Goal: Task Accomplishment & Management: Manage account settings

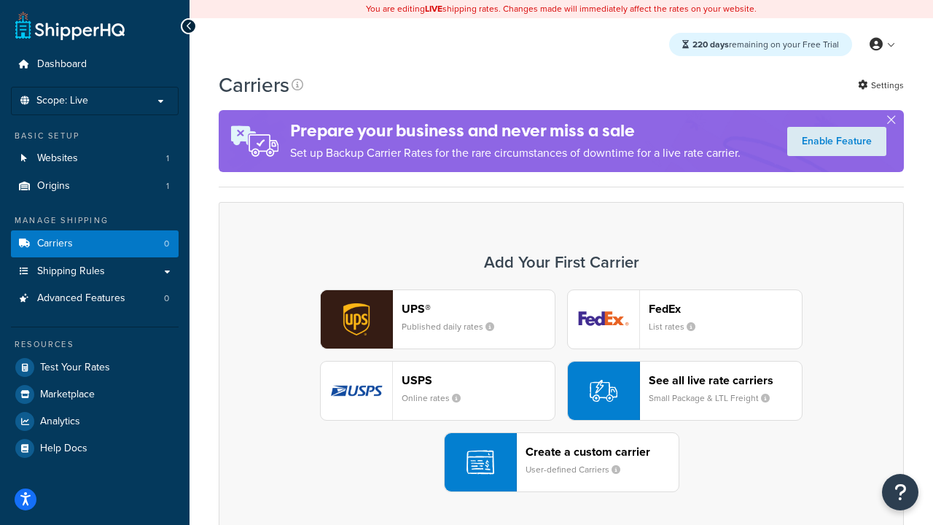
click at [561, 391] on div "UPS® Published daily rates FedEx List rates USPS Online rates See all live rate…" at bounding box center [561, 390] width 654 height 203
click at [725, 308] on header "FedEx" at bounding box center [725, 309] width 153 height 14
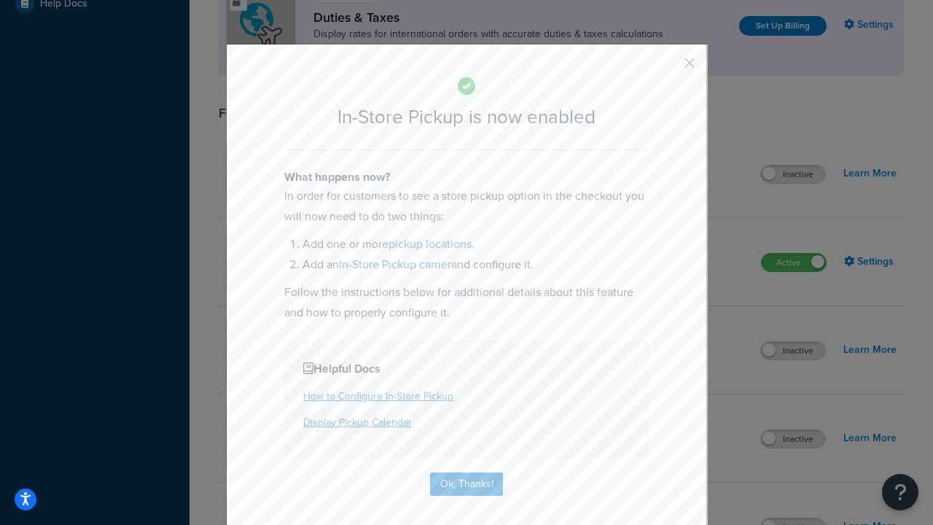
click at [667, 68] on button "button" at bounding box center [668, 68] width 4 height 4
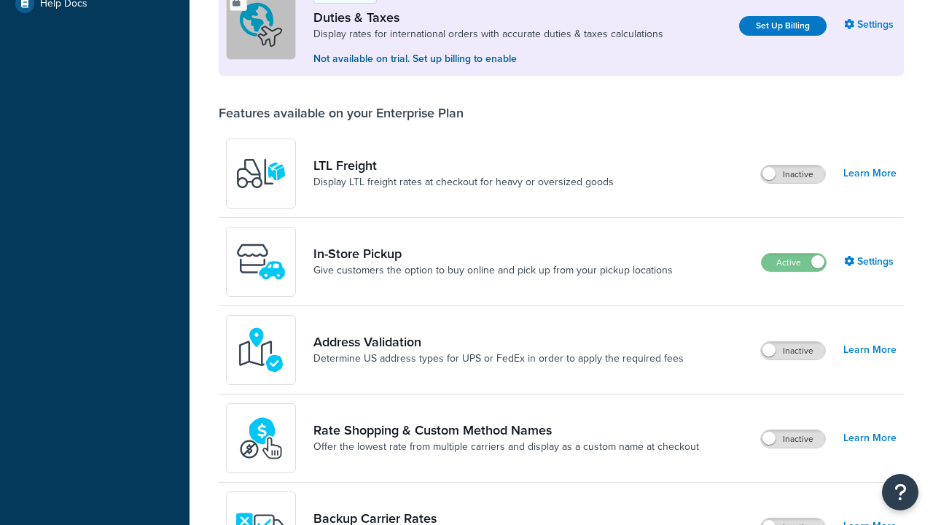
scroll to position [444, 0]
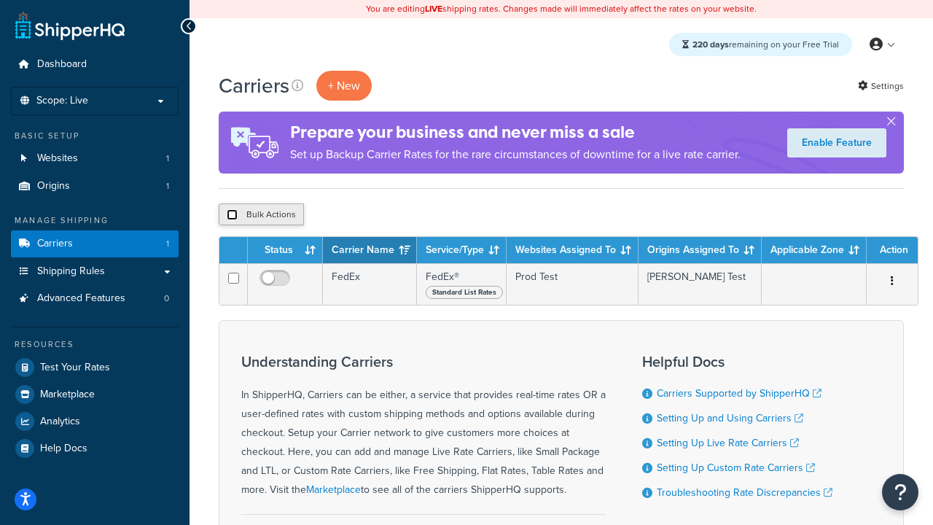
click at [232, 215] on input "checkbox" at bounding box center [232, 214] width 11 height 11
checkbox input "true"
click at [392, 215] on button "Delete" at bounding box center [389, 214] width 50 height 22
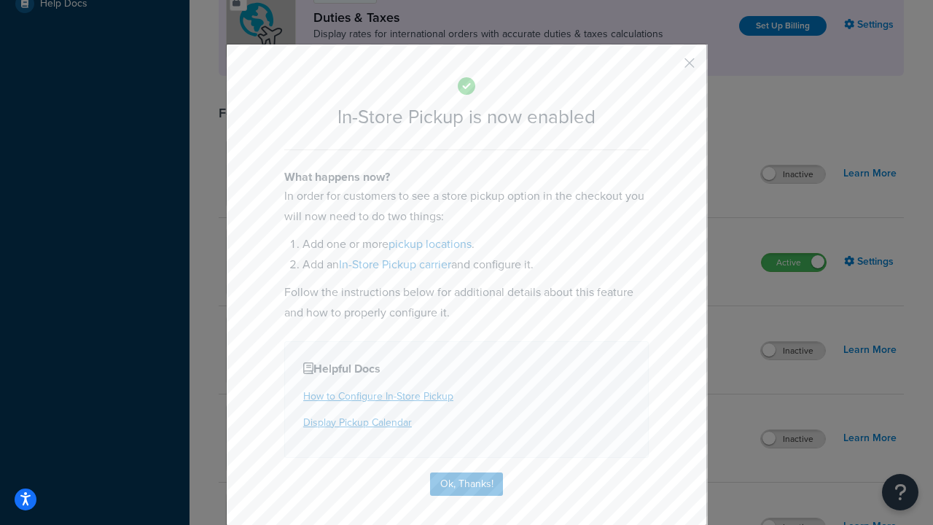
click at [667, 68] on button "button" at bounding box center [668, 68] width 4 height 4
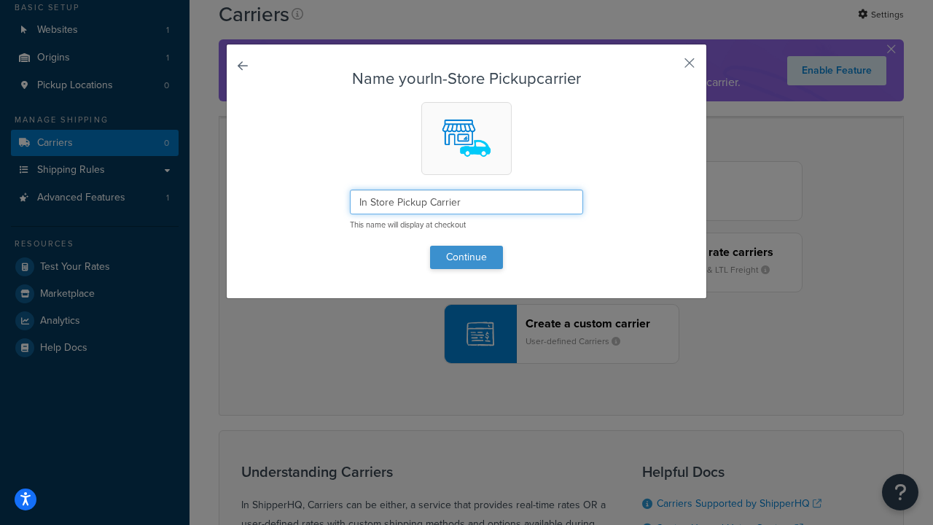
type input "In Store Pickup Carrier"
click at [466, 256] on button "Continue" at bounding box center [466, 257] width 73 height 23
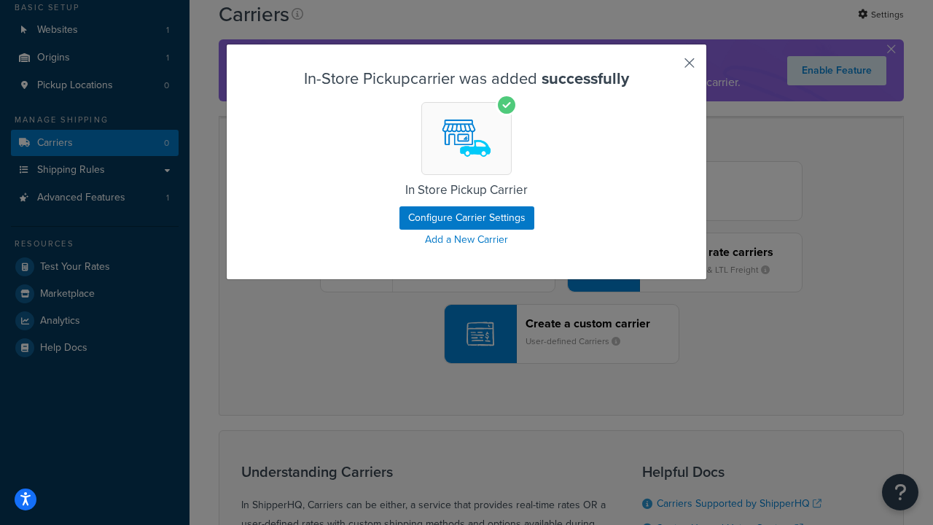
click at [667, 68] on button "button" at bounding box center [668, 68] width 4 height 4
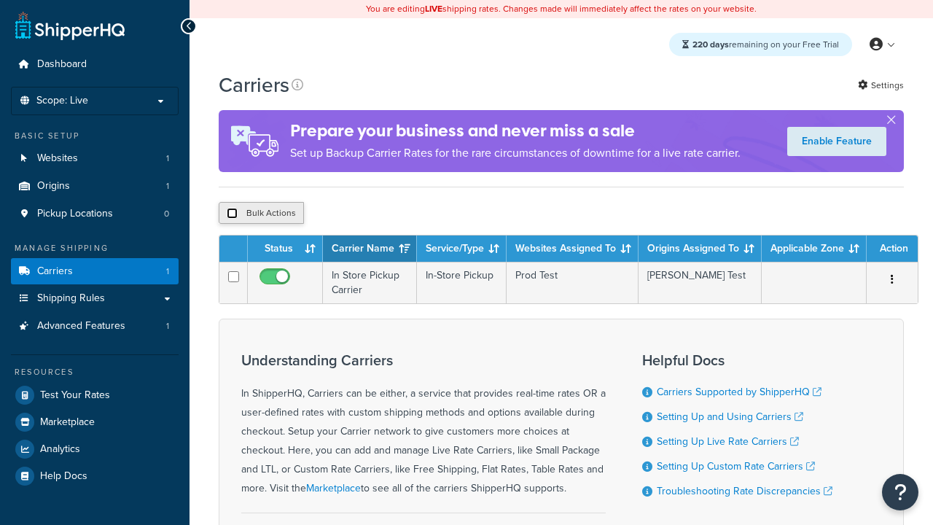
click at [232, 214] on input "checkbox" at bounding box center [232, 213] width 11 height 11
checkbox input "true"
click at [0, 0] on button "Duplicate" at bounding box center [0, 0] width 0 height 0
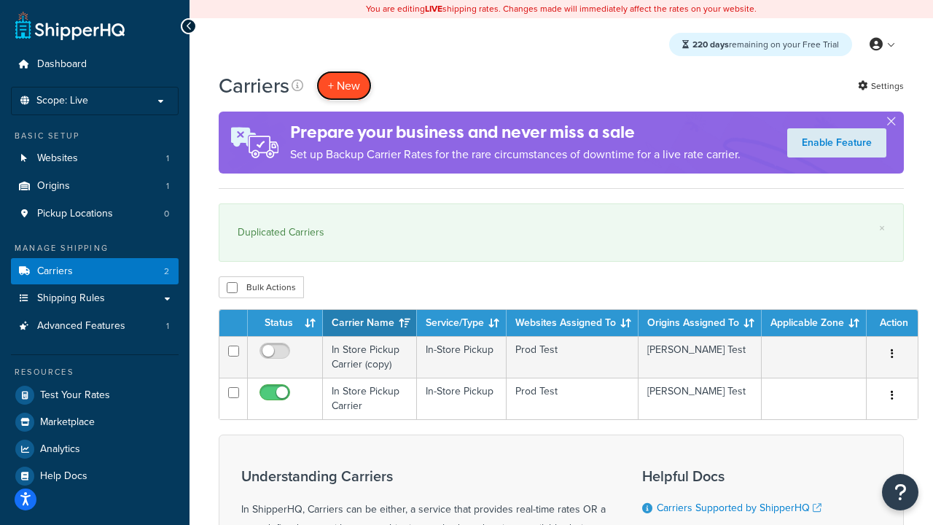
click at [344, 85] on button "+ New" at bounding box center [343, 86] width 55 height 30
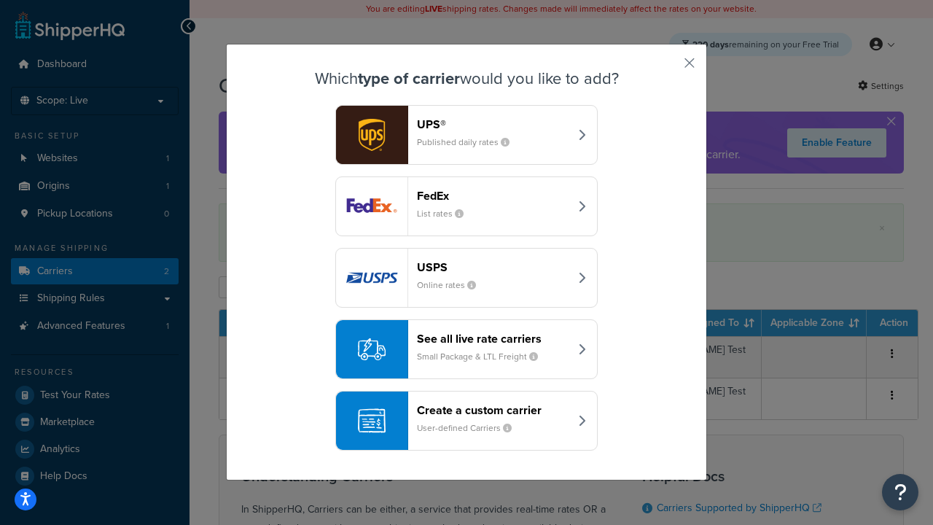
click at [466, 420] on div "Create a custom carrier User-defined Carriers" at bounding box center [493, 420] width 152 height 35
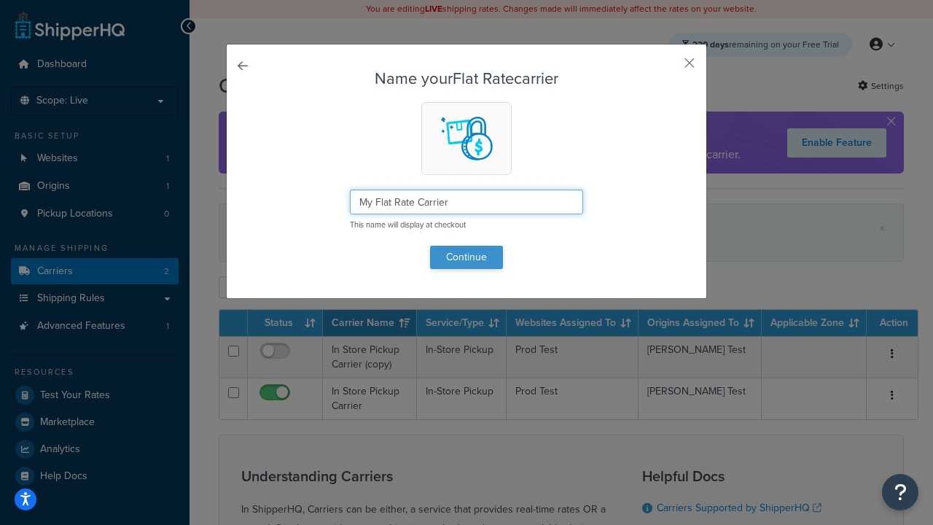
type input "My Flat Rate Carrier"
click at [466, 256] on button "Continue" at bounding box center [466, 257] width 73 height 23
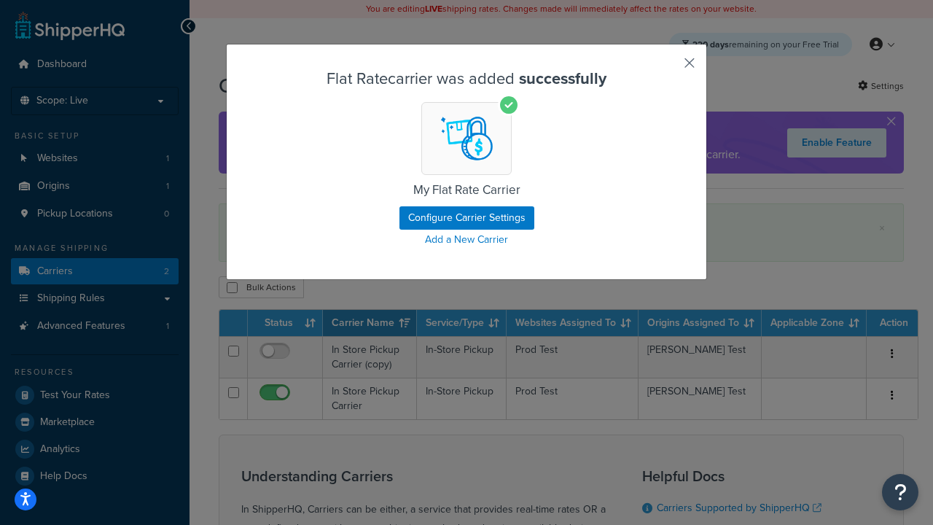
click at [667, 68] on button "button" at bounding box center [668, 68] width 4 height 4
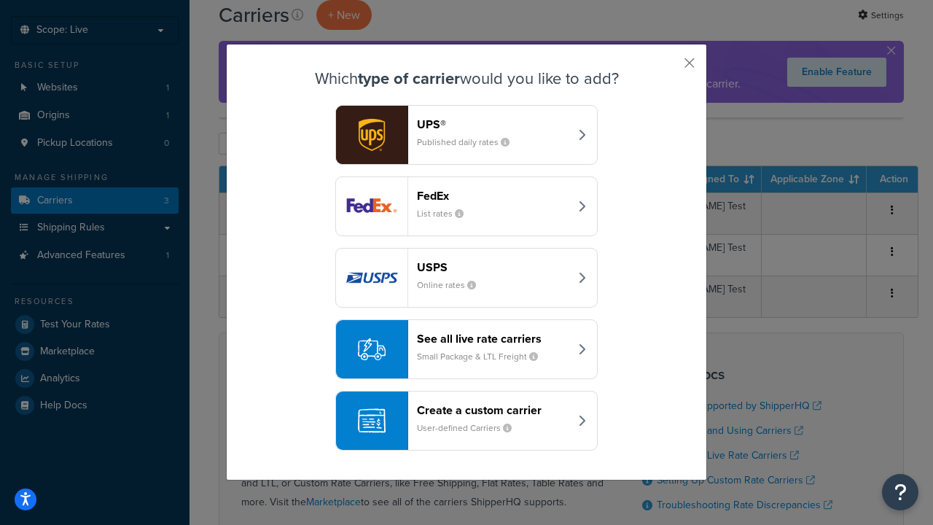
click at [466, 420] on div "Create a custom carrier User-defined Carriers" at bounding box center [493, 420] width 152 height 35
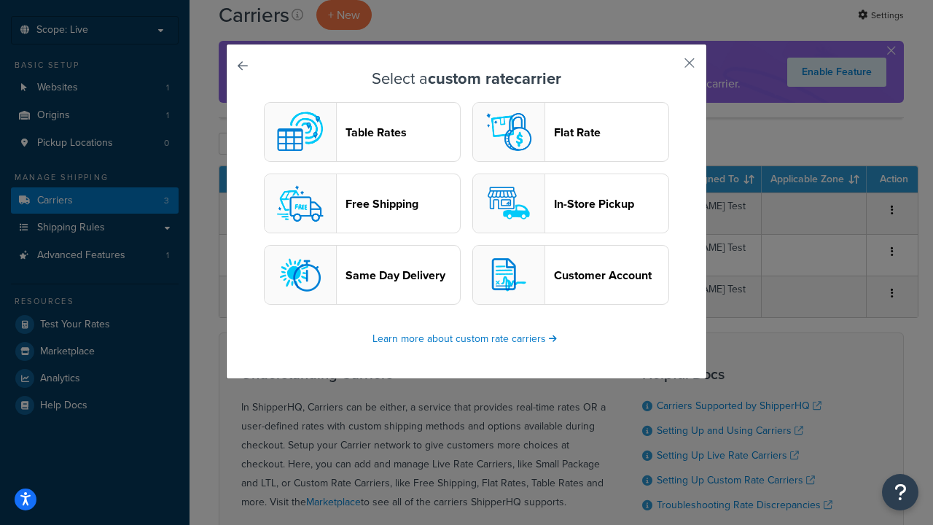
click at [362, 132] on header "Table Rates" at bounding box center [402, 132] width 114 height 14
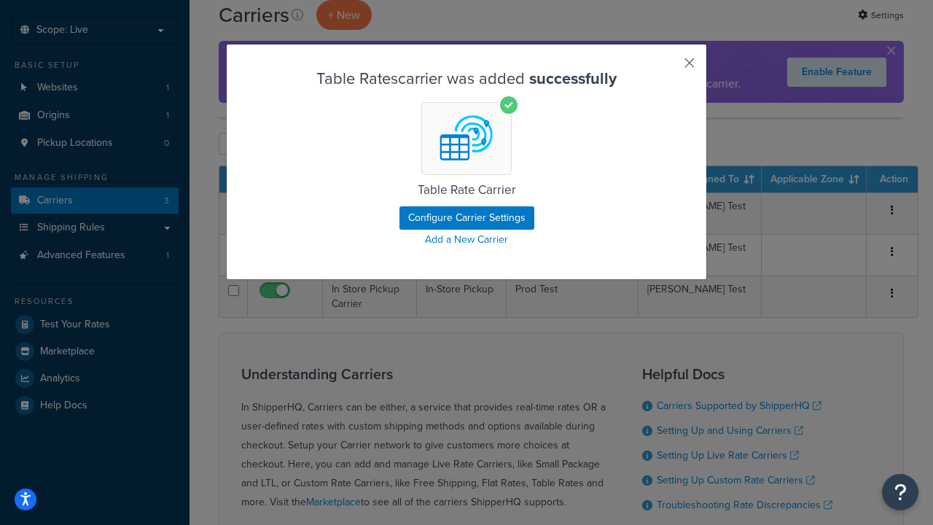
click at [667, 68] on button "button" at bounding box center [668, 68] width 4 height 4
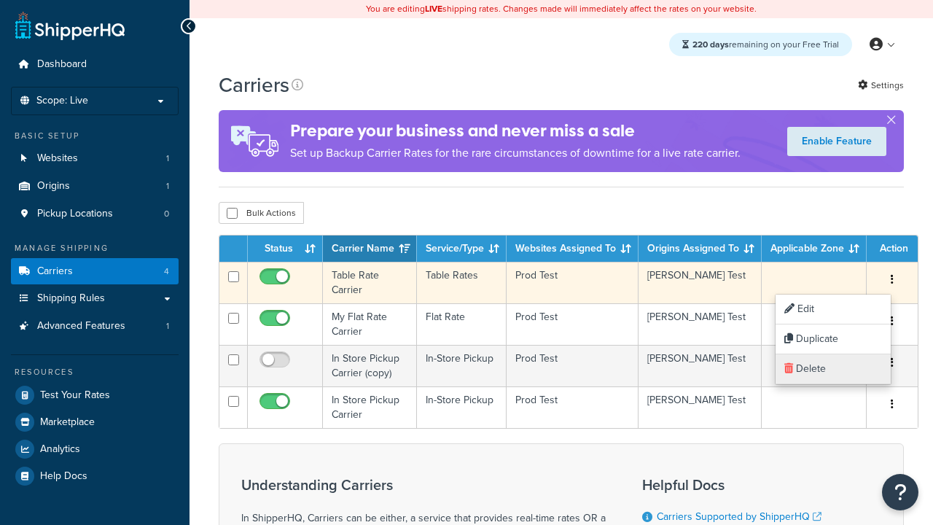
click at [833, 369] on link "Delete" at bounding box center [832, 369] width 115 height 30
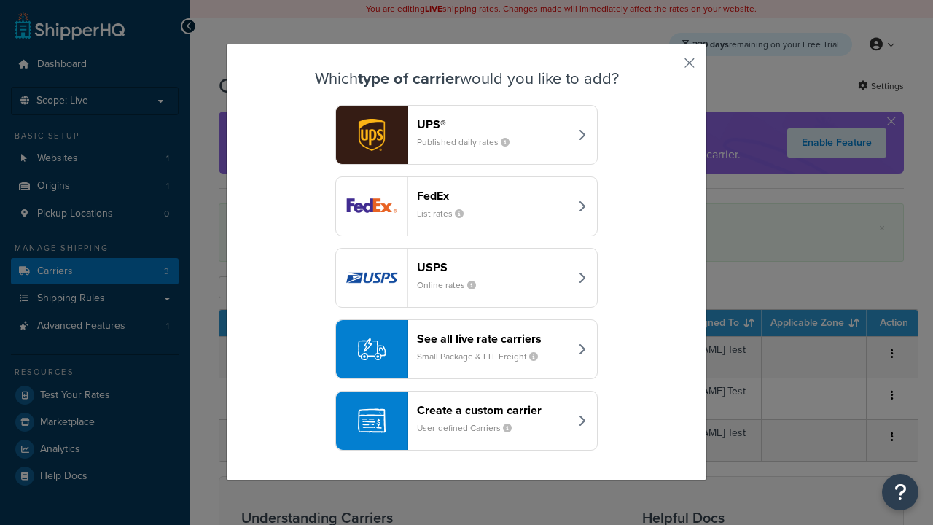
click at [466, 349] on div "See all live rate carriers Small Package & LTL Freight" at bounding box center [493, 349] width 152 height 35
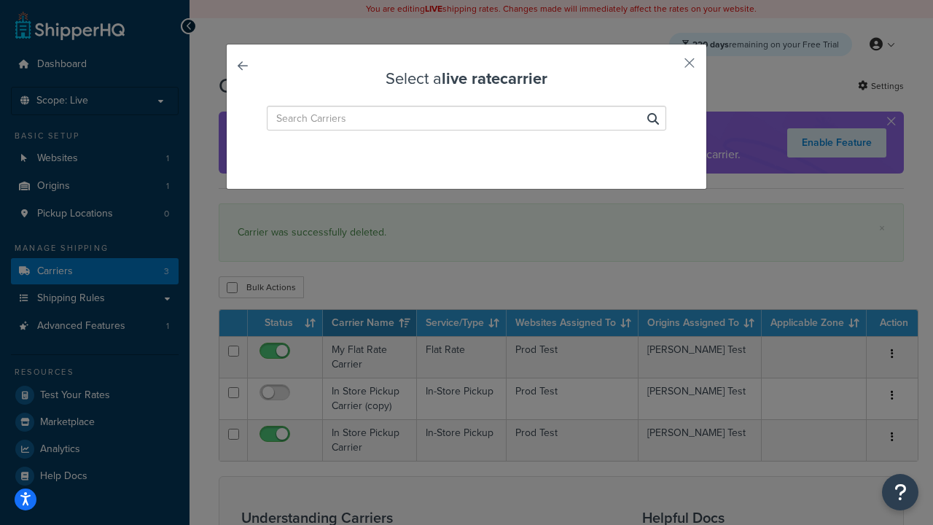
type input "[PERSON_NAME]+[PERSON_NAME] LTL+"
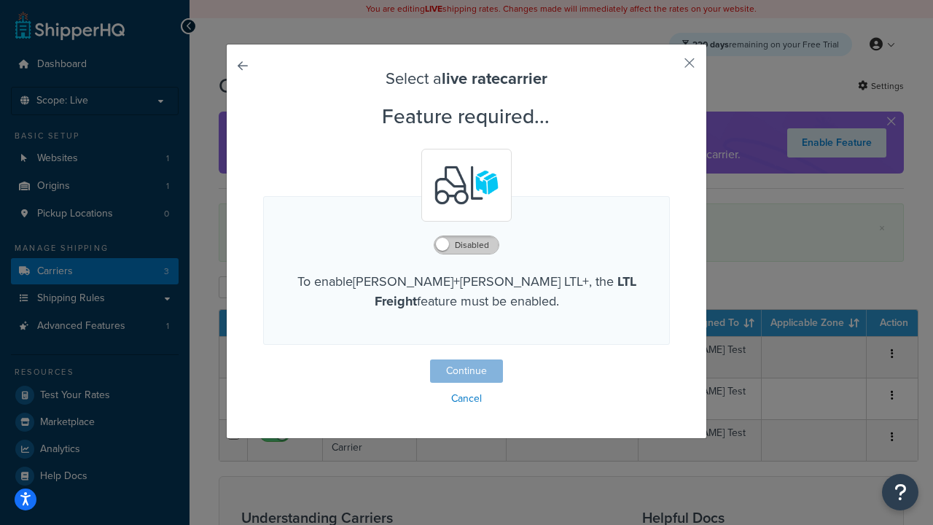
click at [466, 245] on label "Disabled" at bounding box center [466, 244] width 64 height 17
click at [466, 372] on button "Continue" at bounding box center [466, 370] width 73 height 23
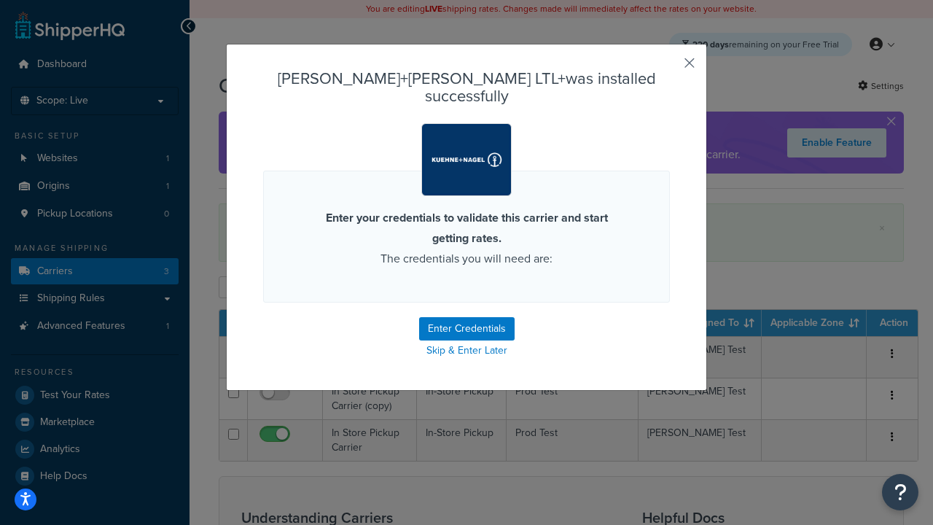
click at [667, 68] on button "button" at bounding box center [668, 68] width 4 height 4
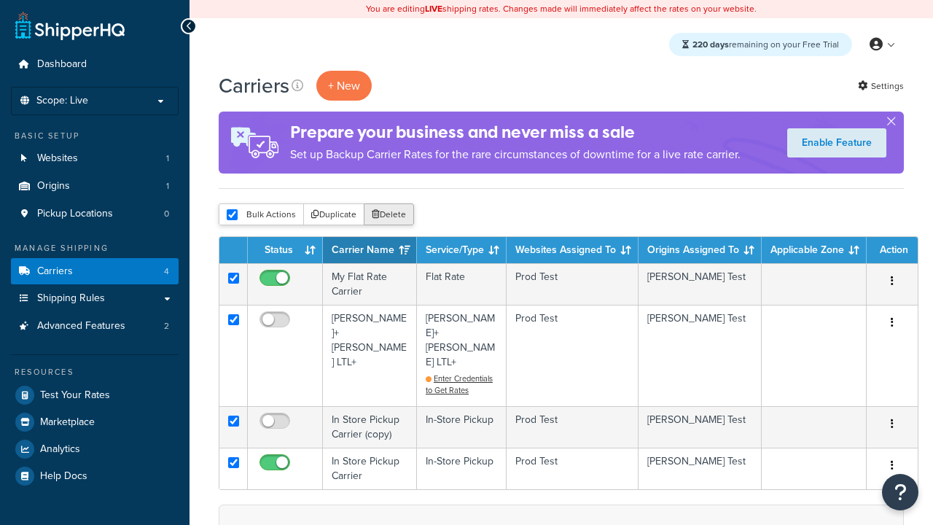
click at [392, 215] on button "Delete" at bounding box center [389, 214] width 50 height 22
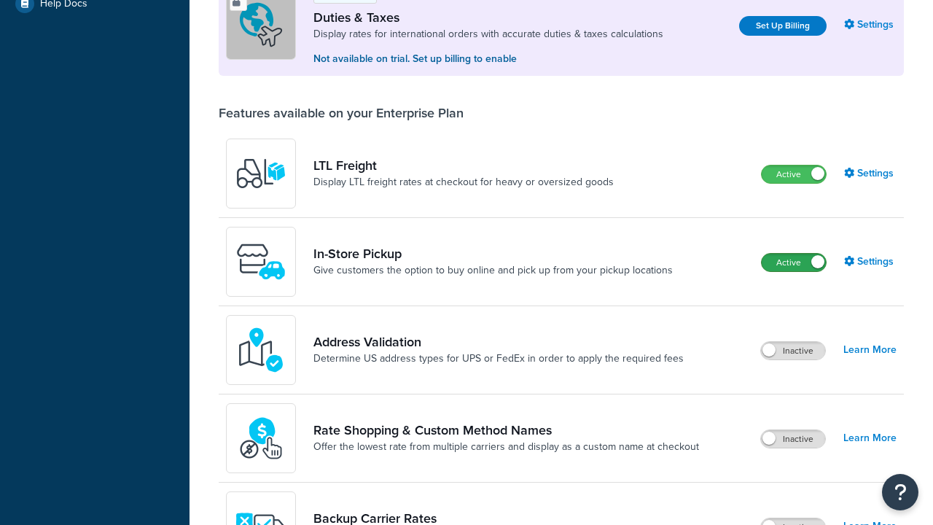
scroll to position [444, 0]
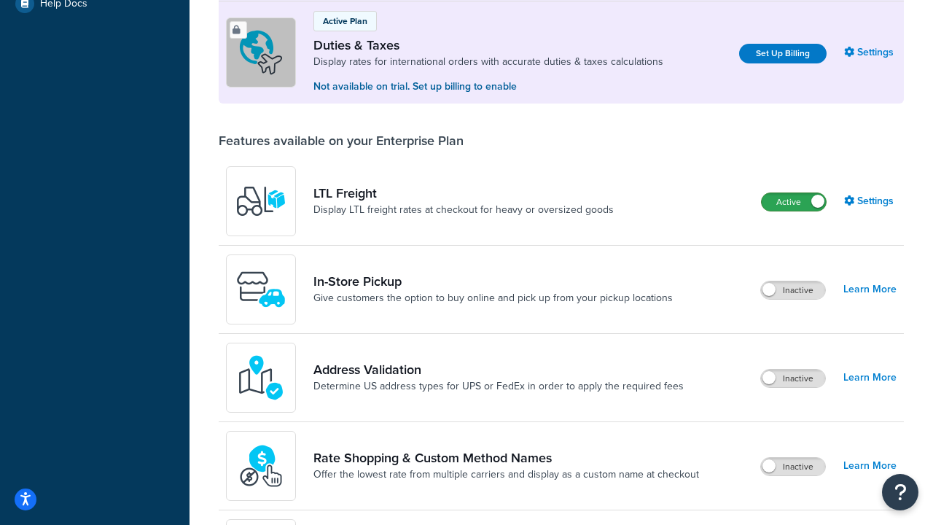
click at [794, 202] on label "Active" at bounding box center [793, 201] width 64 height 17
